Goal: Transaction & Acquisition: Purchase product/service

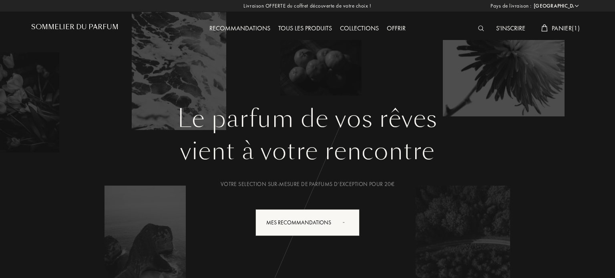
select select "ES"
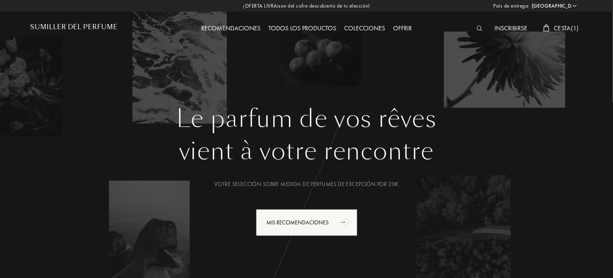
click at [370, 29] on font "Colecciones" at bounding box center [364, 28] width 41 height 8
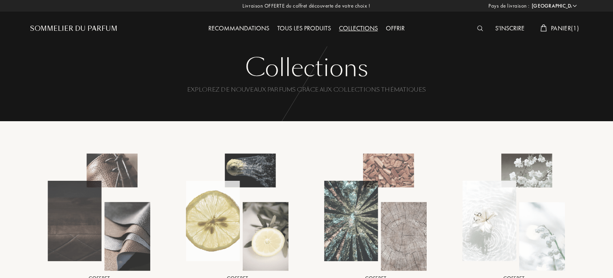
select select "ES"
click at [297, 27] on font "Todos los productos" at bounding box center [300, 28] width 68 height 8
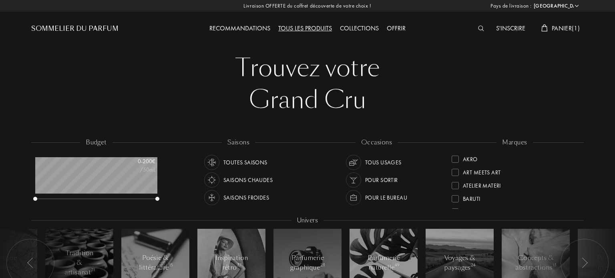
select select "ES"
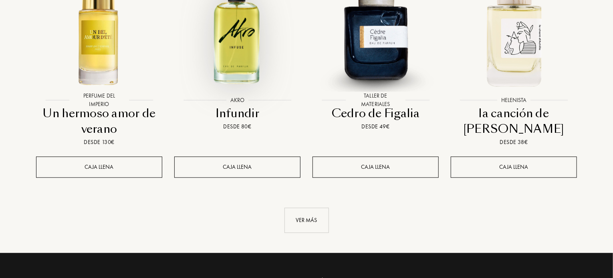
scroll to position [881, 0]
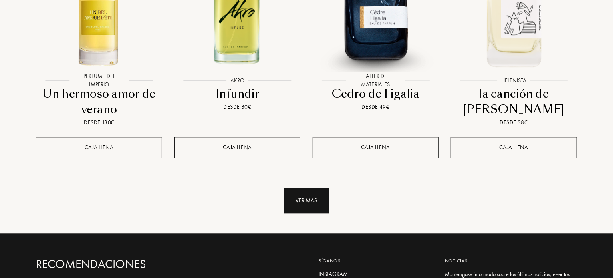
click at [298, 197] on font "Ver más" at bounding box center [306, 200] width 21 height 7
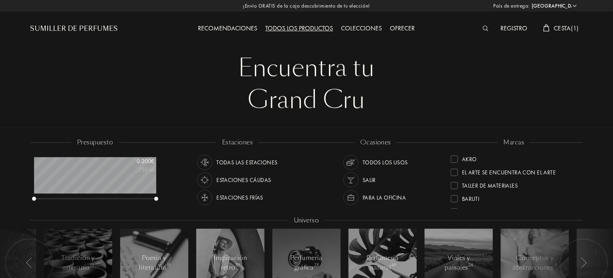
click at [556, 27] on font "Cesta" at bounding box center [561, 28] width 17 height 8
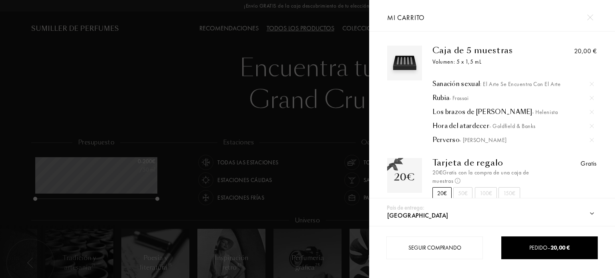
click at [594, 14] on div at bounding box center [590, 17] width 14 height 14
